Goal: Transaction & Acquisition: Purchase product/service

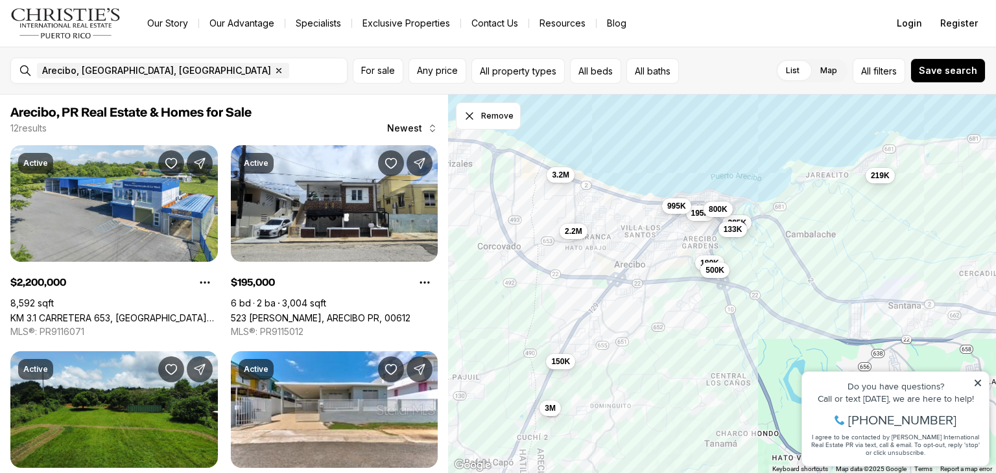
click at [978, 387] on icon at bounding box center [977, 383] width 9 height 9
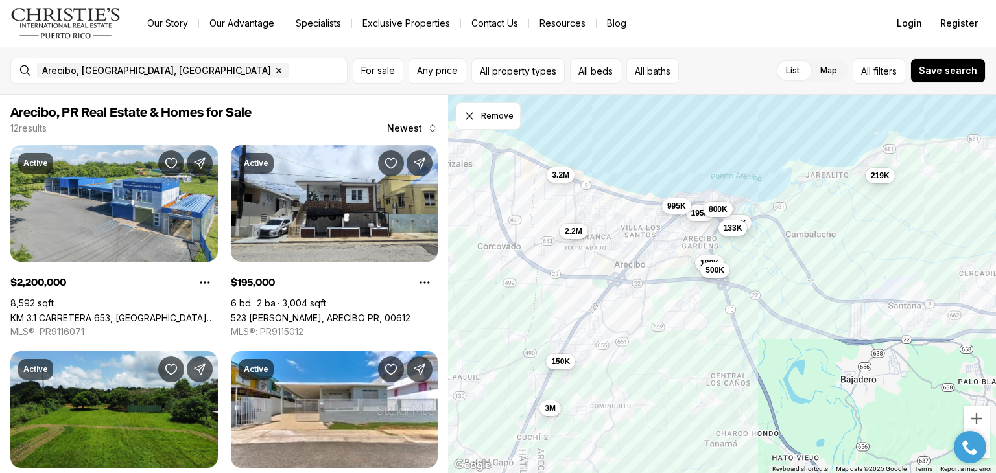
click at [733, 229] on span "133K" at bounding box center [732, 227] width 19 height 10
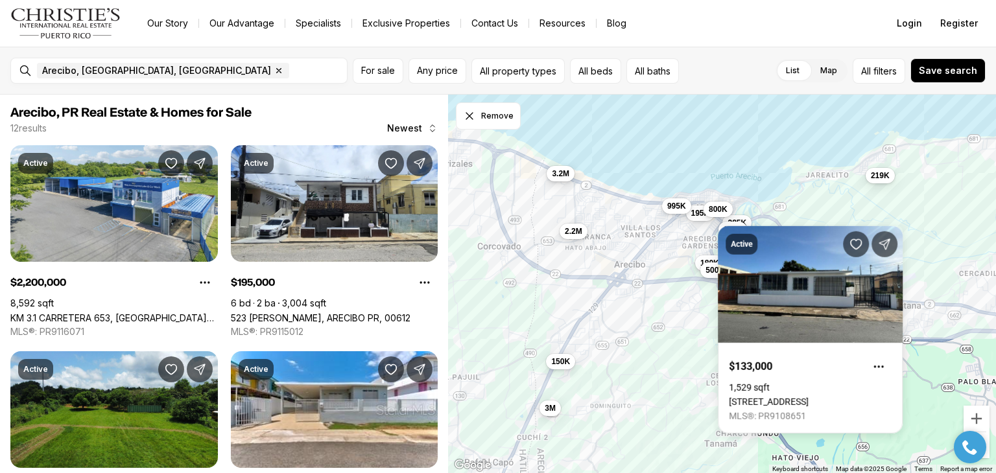
click at [559, 177] on span "3.2M" at bounding box center [561, 174] width 18 height 10
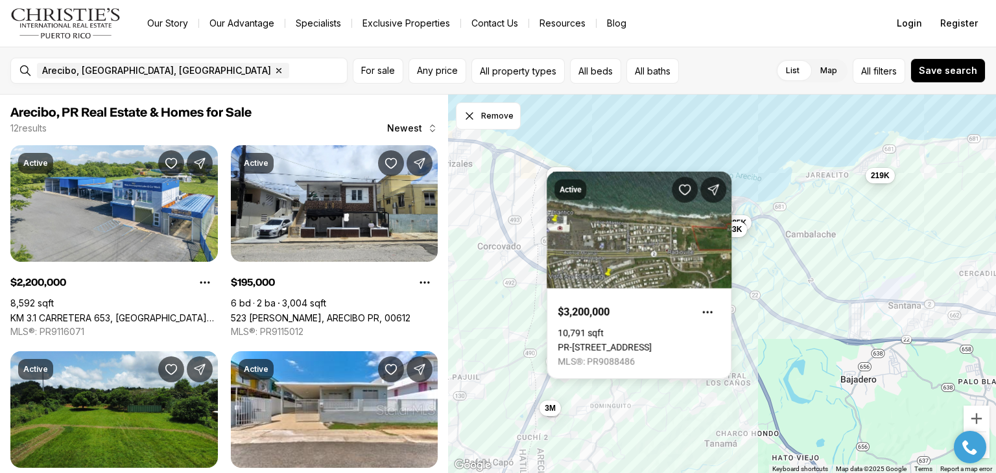
click at [841, 252] on div "2.2M 195K 150K 219K 180K 385K 995K 133K 800K 500K 3.2M 3M" at bounding box center [722, 284] width 548 height 379
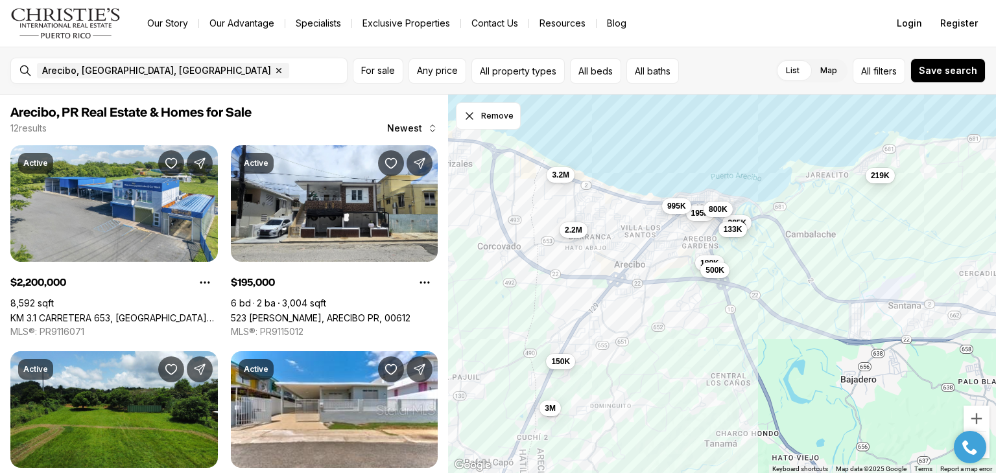
click at [576, 235] on button "2.2M" at bounding box center [573, 230] width 28 height 16
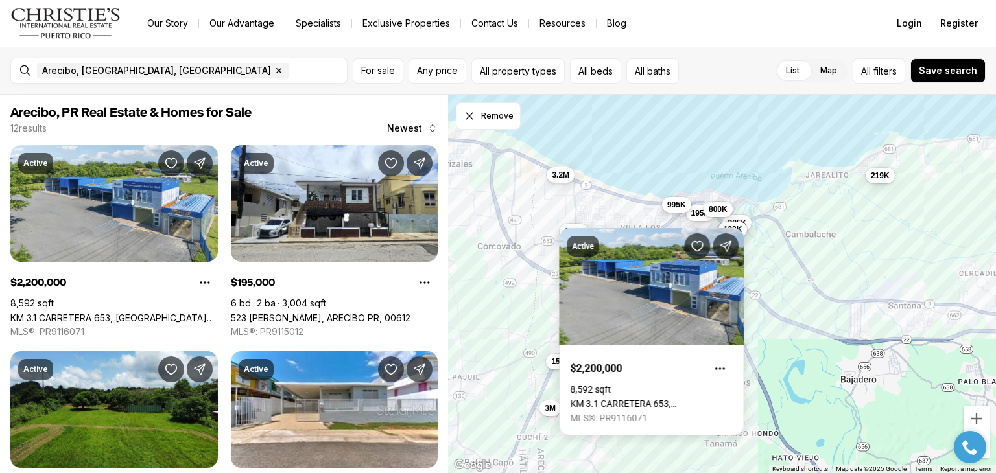
click at [685, 205] on button "995K" at bounding box center [676, 205] width 29 height 16
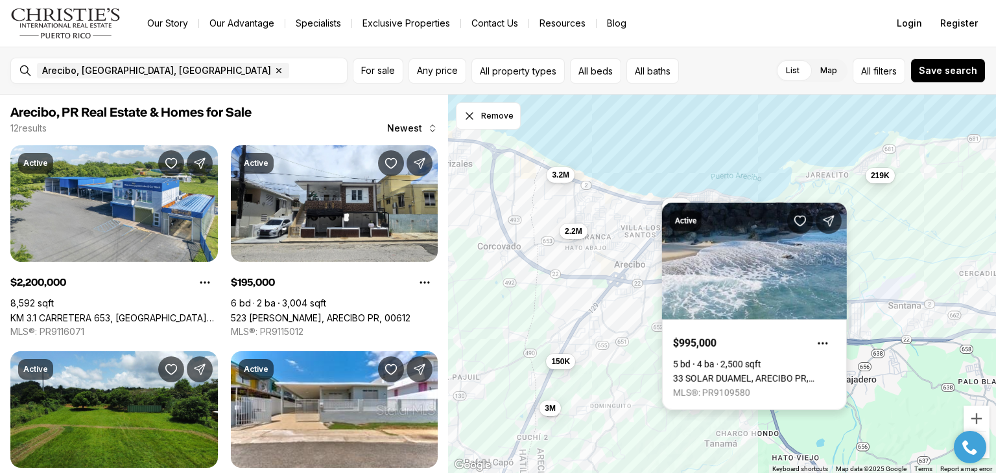
click at [721, 213] on div "Active $995,000 5 bd 4 ba 2,500 sqft [STREET_ADDRESS] MLS®: PR9109580" at bounding box center [754, 306] width 185 height 207
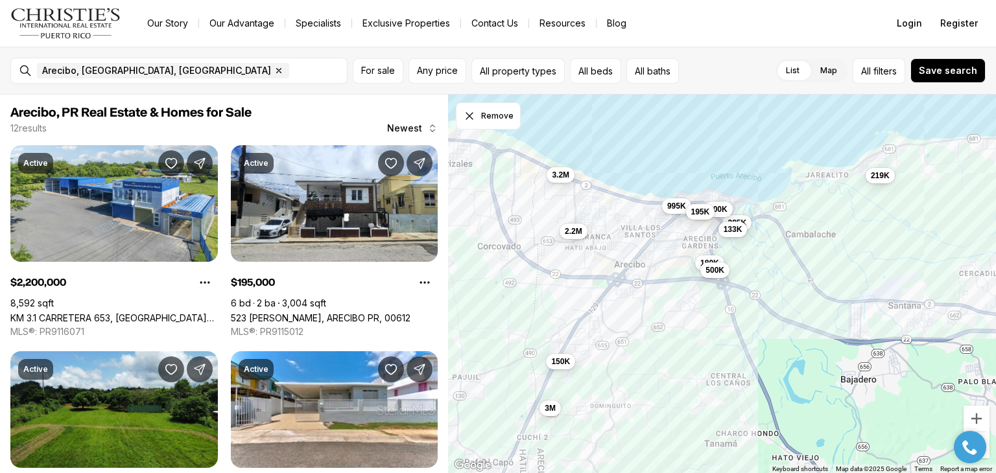
click at [701, 213] on span "195K" at bounding box center [699, 212] width 19 height 10
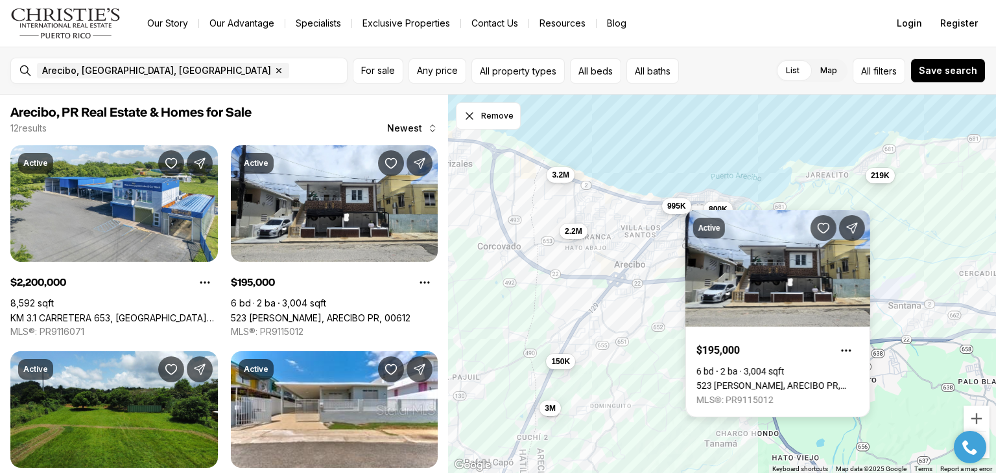
click at [713, 123] on div "2.2M 195K 150K 219K 180K 385K 995K 133K 800K 500K 3.2M 3M" at bounding box center [722, 284] width 548 height 379
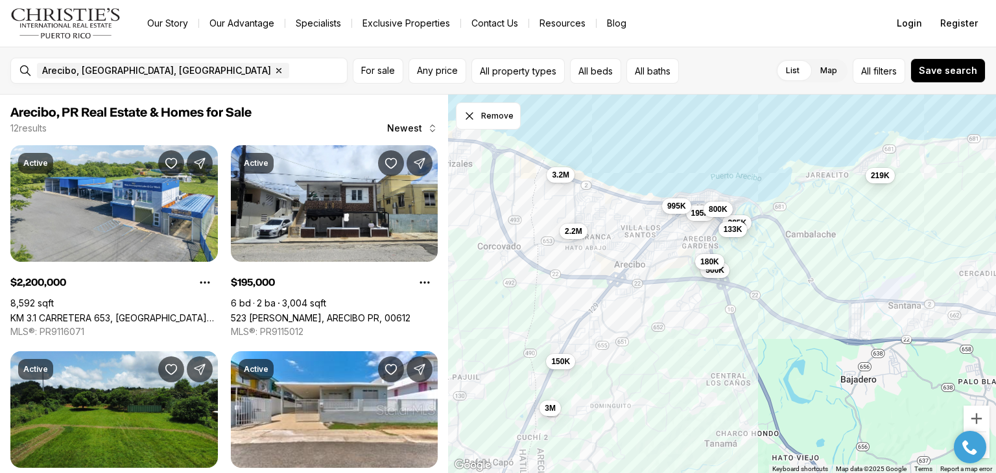
click at [704, 262] on span "180K" at bounding box center [709, 262] width 19 height 10
